Goal: Task Accomplishment & Management: Manage account settings

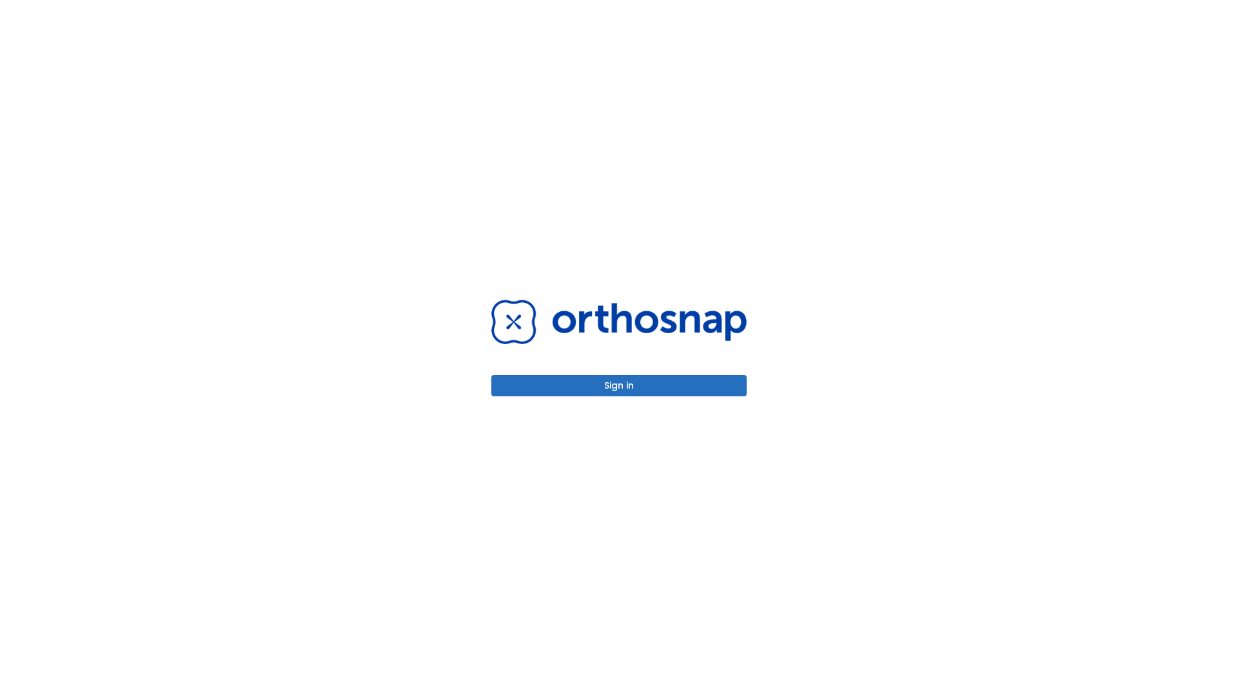
click at [619, 386] on button "Sign in" at bounding box center [618, 385] width 255 height 21
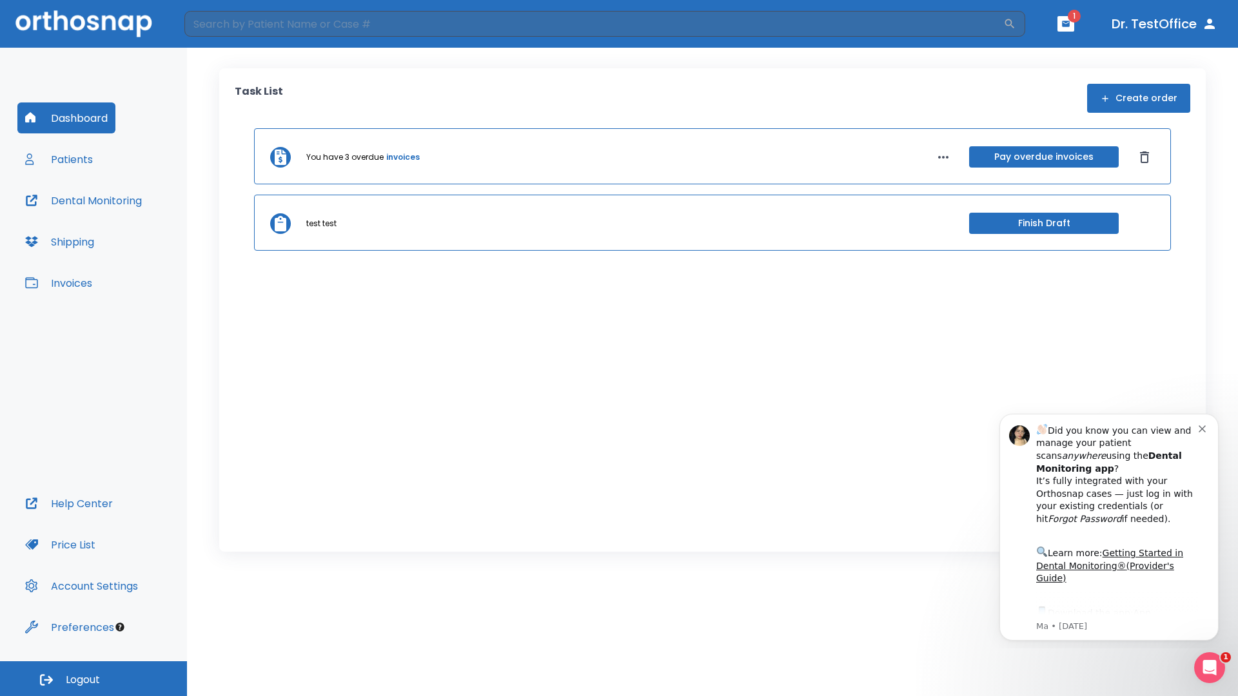
click at [93, 679] on span "Logout" at bounding box center [83, 680] width 34 height 14
